Goal: Transaction & Acquisition: Purchase product/service

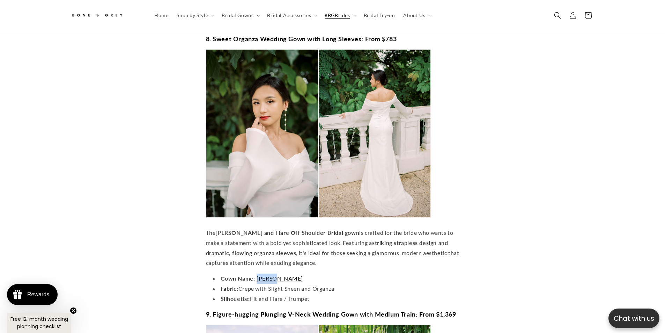
scroll to position [0, 192]
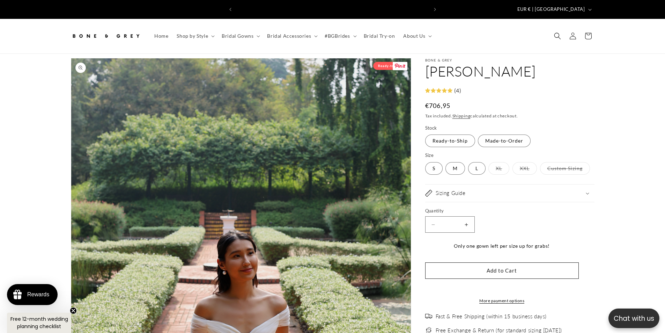
select select "**********"
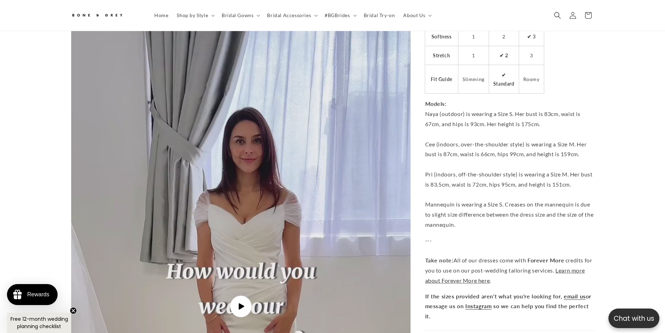
scroll to position [2486, 0]
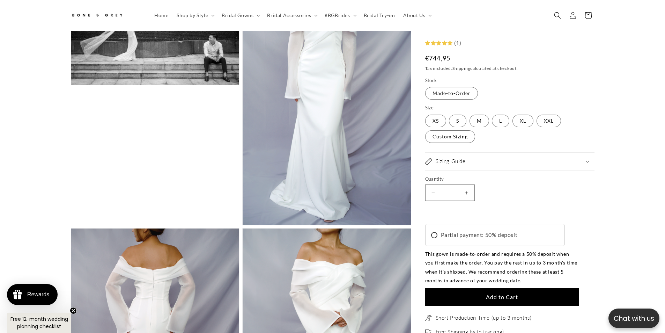
scroll to position [1239, 0]
